Goal: Navigation & Orientation: Find specific page/section

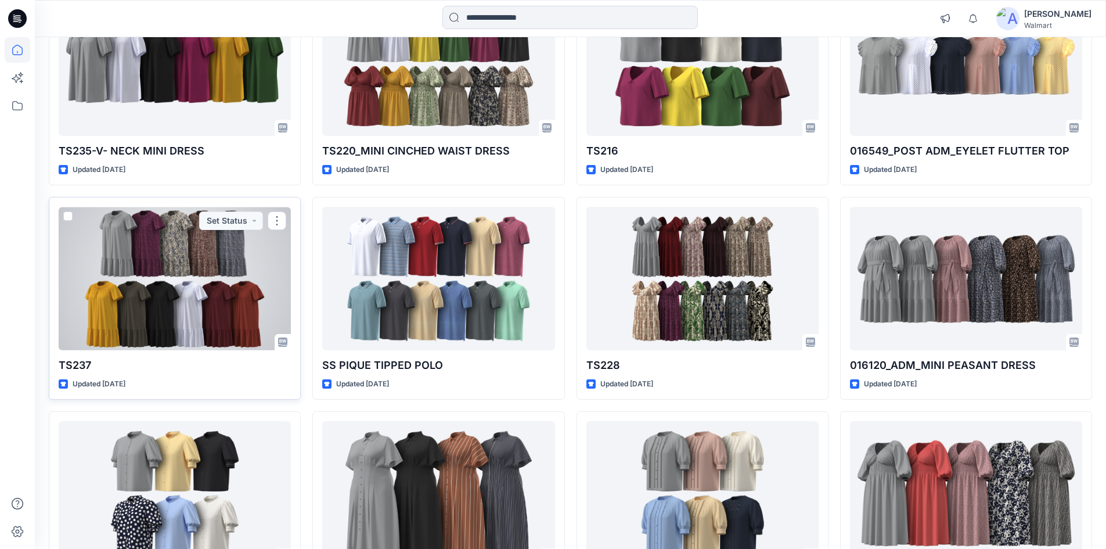
scroll to position [8602, 0]
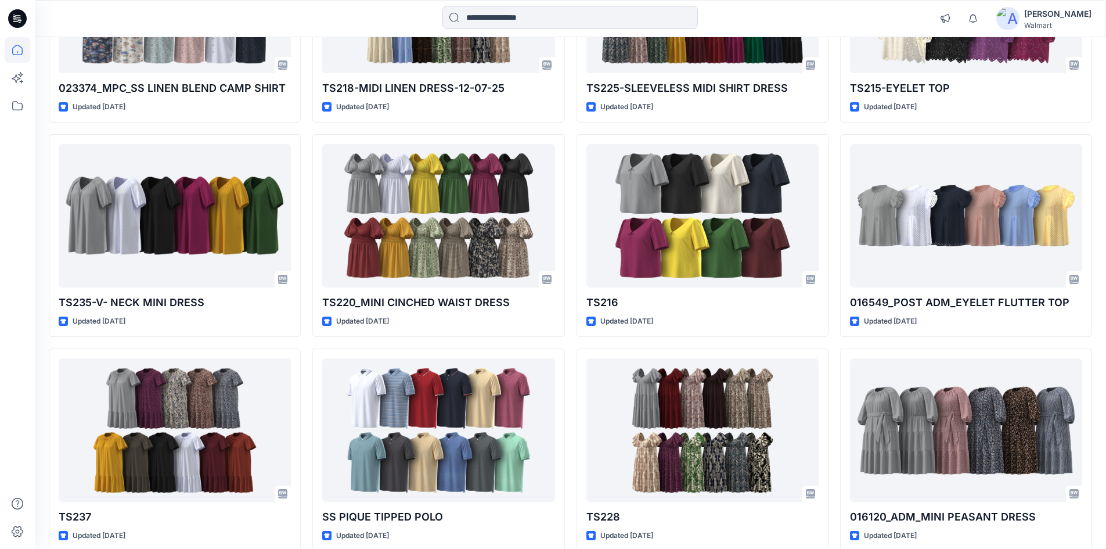
click at [13, 17] on icon at bounding box center [14, 16] width 2 height 1
click at [15, 104] on icon at bounding box center [18, 106] width 26 height 26
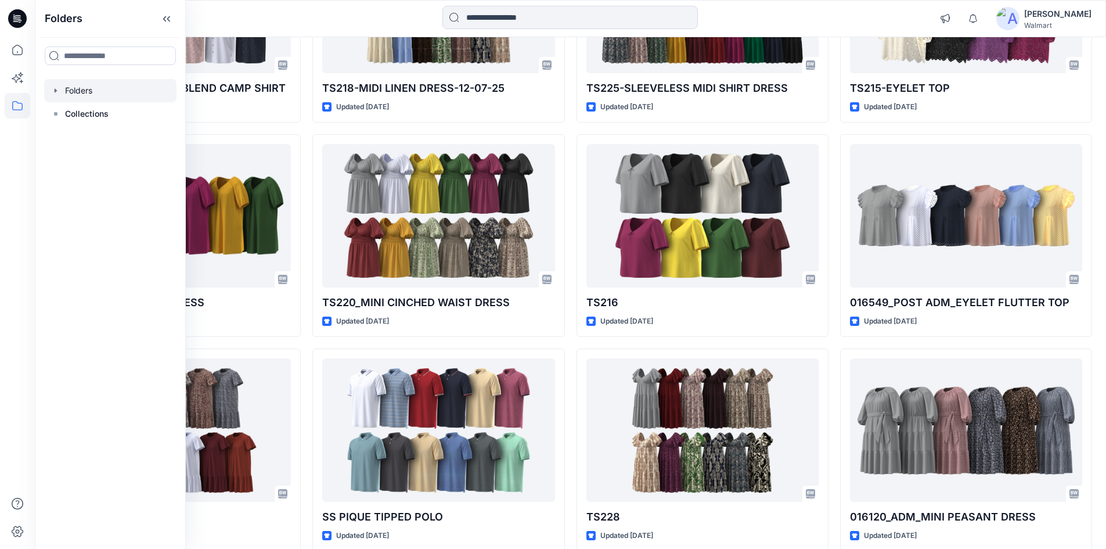
click at [82, 95] on div at bounding box center [110, 90] width 132 height 23
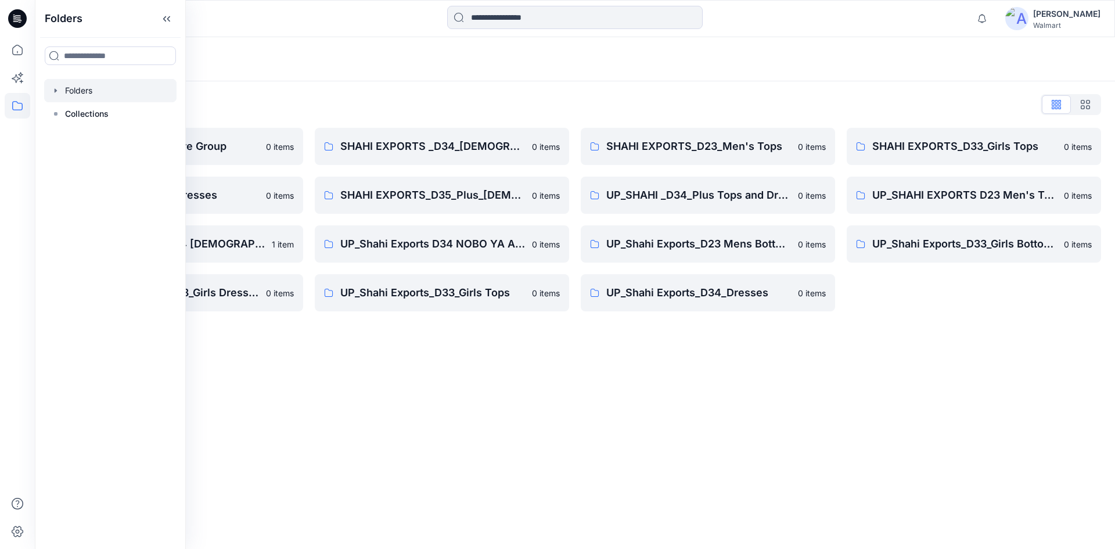
click at [702, 379] on div "Folders Folders List Shahi 3D Sample Share Group 0 items Shahi Exports_D34_Dres…" at bounding box center [575, 292] width 1080 height 511
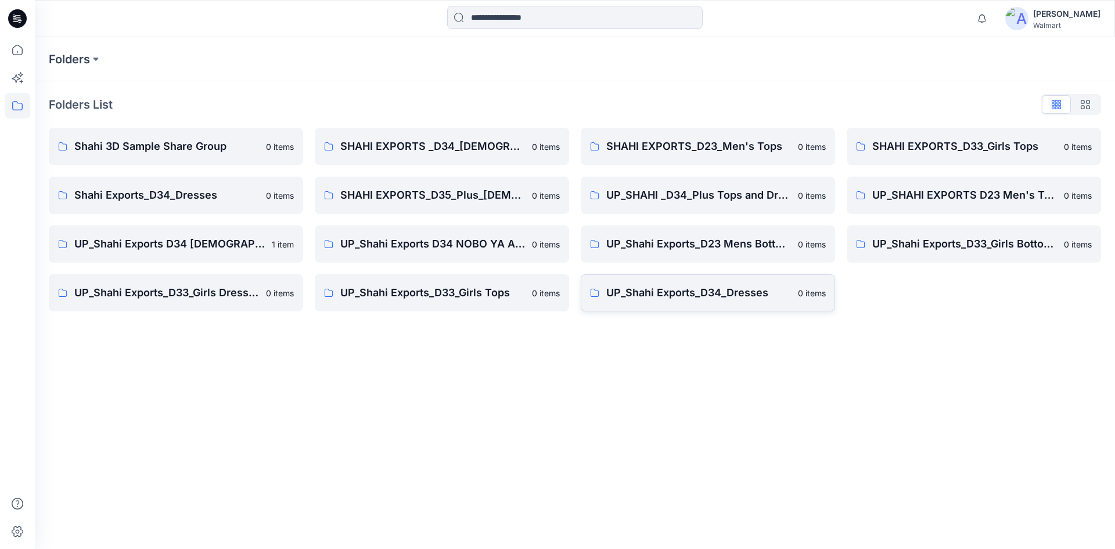
click at [700, 300] on p "UP_Shahi Exports_D34_Dresses" at bounding box center [698, 292] width 185 height 16
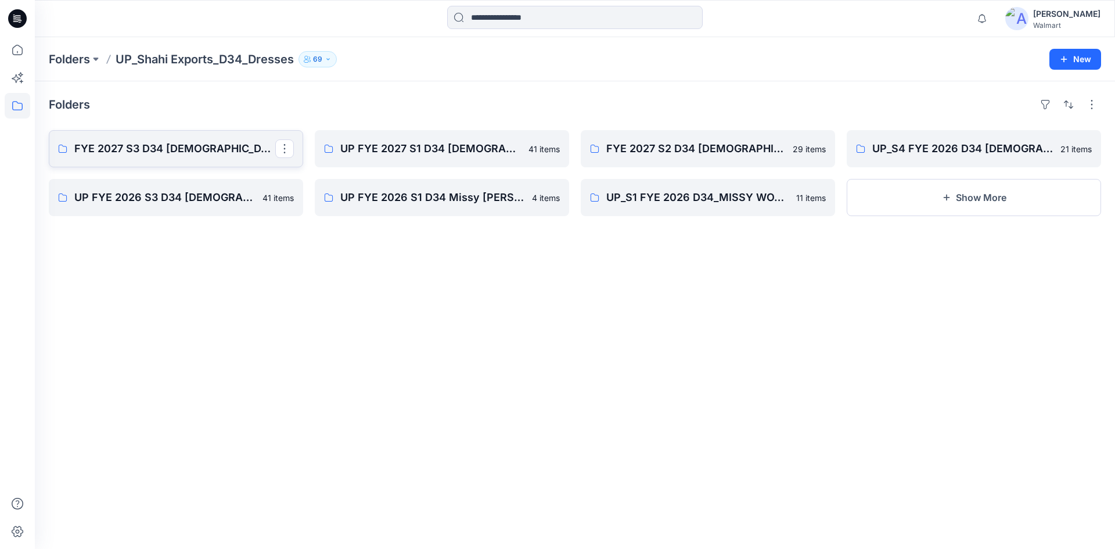
click at [188, 152] on p "FYE 2027 S3 D34 [DEMOGRAPHIC_DATA] Dresses - Shahi" at bounding box center [174, 148] width 201 height 16
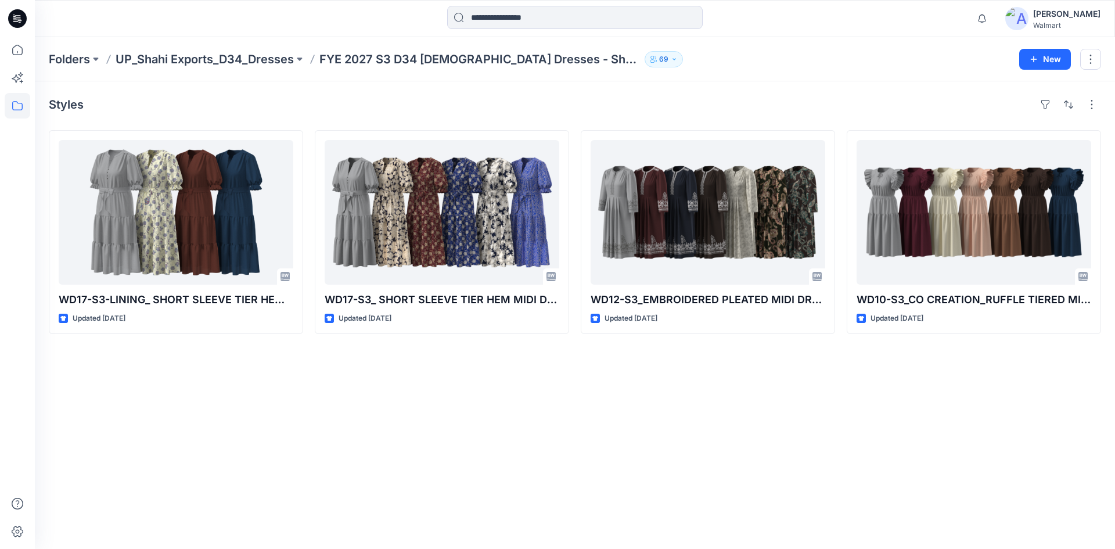
drag, startPoint x: 15, startPoint y: 21, endPoint x: 6, endPoint y: 27, distance: 10.7
click at [15, 23] on icon at bounding box center [17, 18] width 19 height 37
